Goal: Navigation & Orientation: Find specific page/section

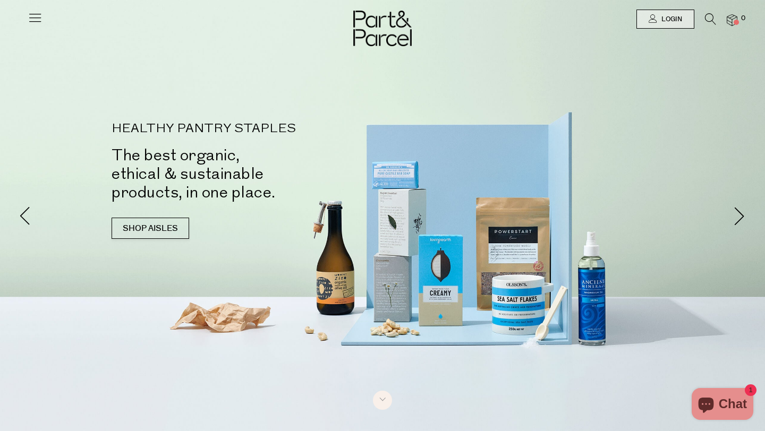
click at [31, 17] on icon at bounding box center [35, 17] width 15 height 15
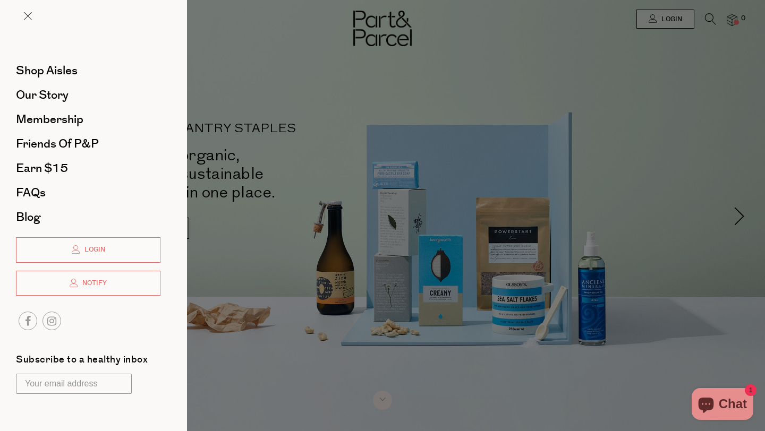
click at [321, 327] on div at bounding box center [382, 215] width 765 height 431
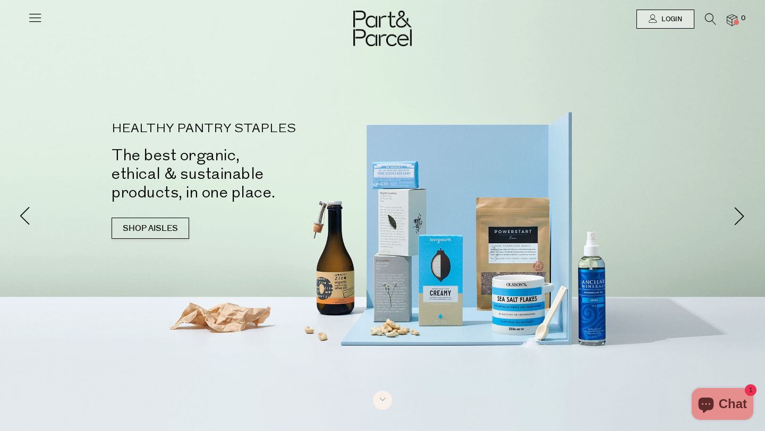
click at [37, 17] on icon at bounding box center [35, 17] width 15 height 15
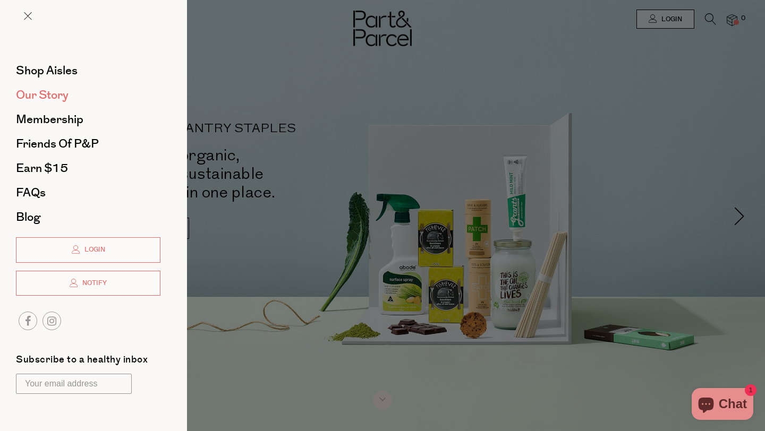
click at [55, 93] on span "Our Story" at bounding box center [42, 95] width 53 height 17
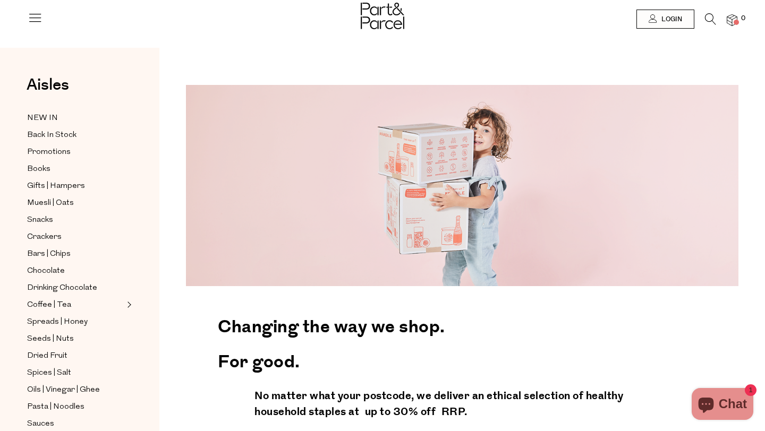
click at [38, 18] on icon at bounding box center [35, 17] width 15 height 15
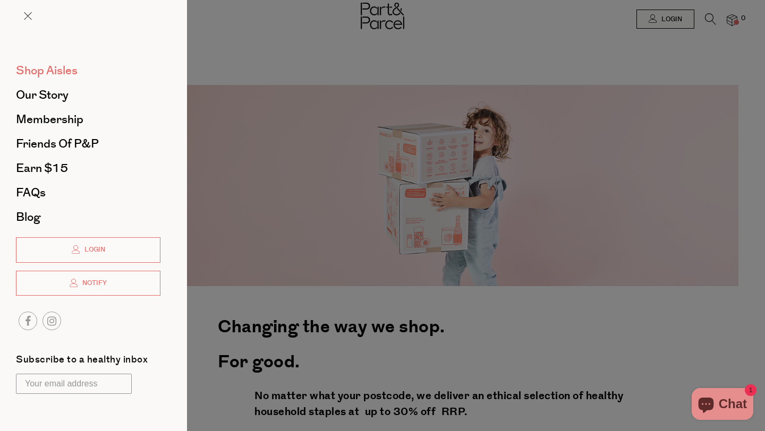
click at [38, 70] on span "Shop Aisles" at bounding box center [47, 70] width 62 height 17
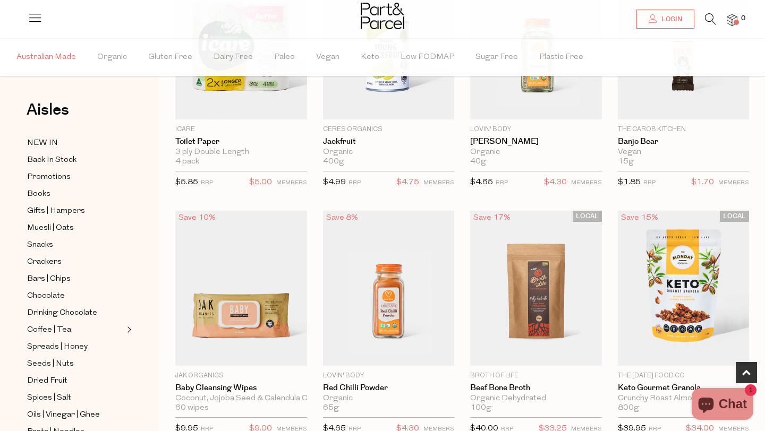
click at [39, 59] on span "Australian Made" at bounding box center [45, 57] width 59 height 37
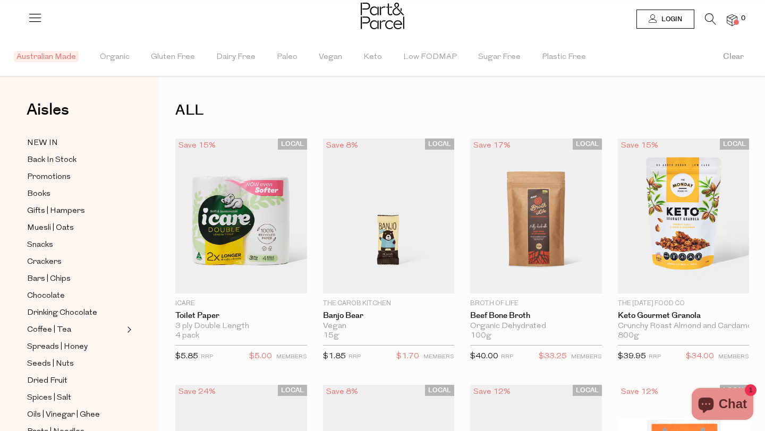
click at [39, 21] on icon at bounding box center [35, 17] width 15 height 15
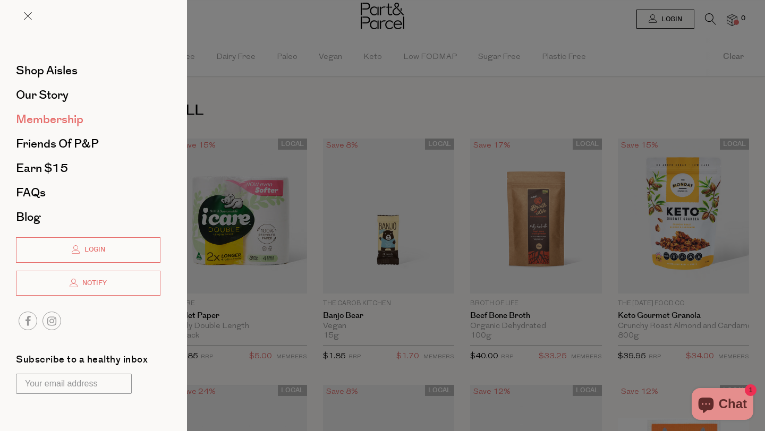
click at [58, 122] on span "Membership" at bounding box center [49, 119] width 67 height 17
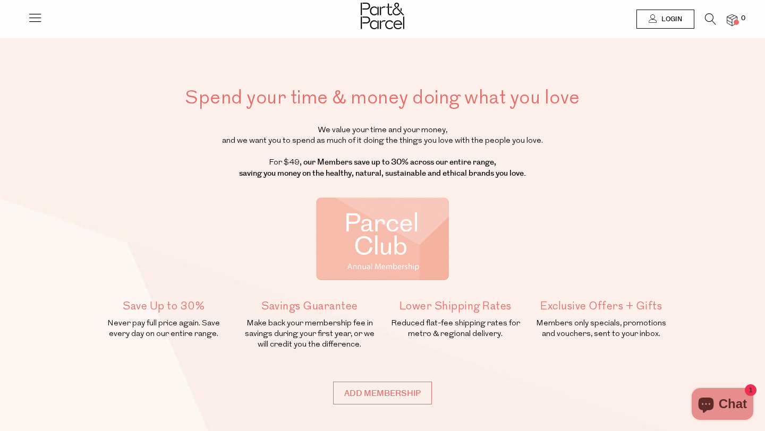
click at [41, 15] on icon at bounding box center [35, 17] width 15 height 15
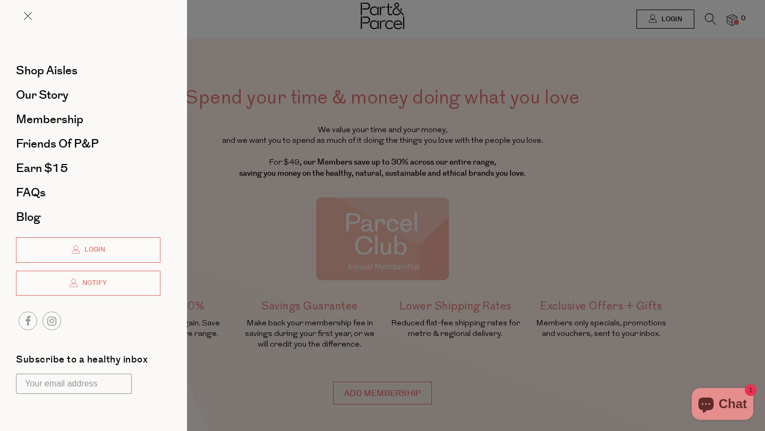
click at [22, 17] on div at bounding box center [93, 24] width 187 height 49
click at [30, 13] on span at bounding box center [28, 16] width 8 height 8
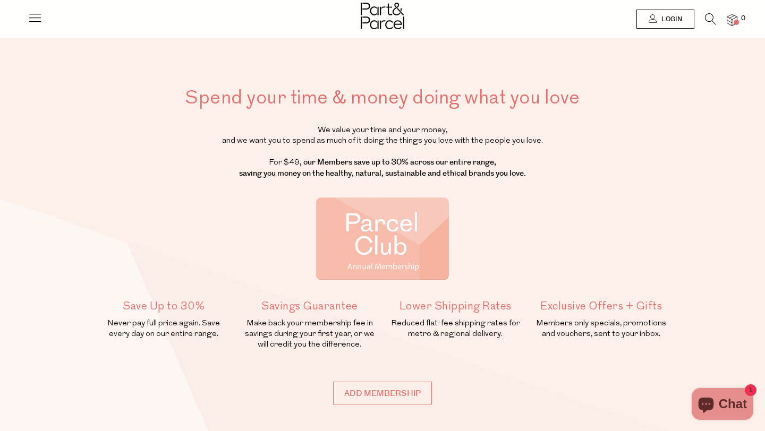
click at [82, 121] on div "Spend your time & money doing what you love We value your time and your money, …" at bounding box center [382, 226] width 765 height 453
